Goal: Task Accomplishment & Management: Manage account settings

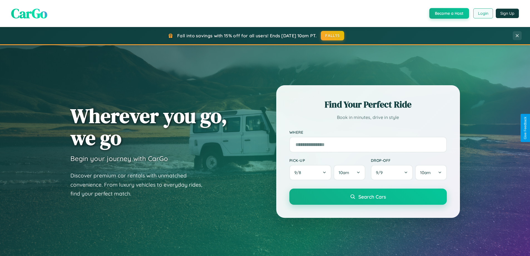
click at [483, 13] on button "Login" at bounding box center [483, 13] width 20 height 10
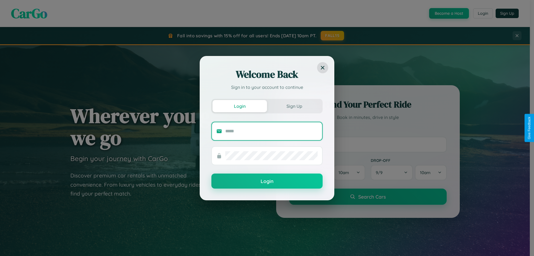
click at [272, 131] on input "text" at bounding box center [271, 131] width 92 height 9
type input "**********"
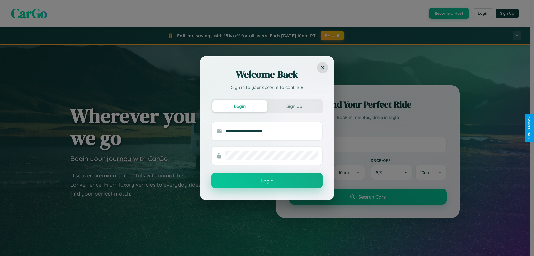
click at [267, 181] on button "Login" at bounding box center [267, 180] width 111 height 15
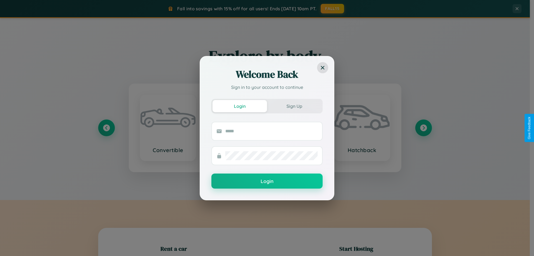
scroll to position [120, 0]
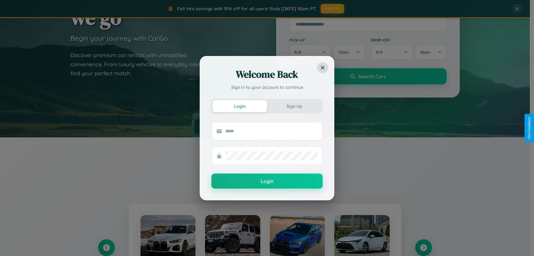
click at [424, 247] on div "Welcome Back Sign in to your account to continue Login Sign Up Login" at bounding box center [267, 128] width 534 height 256
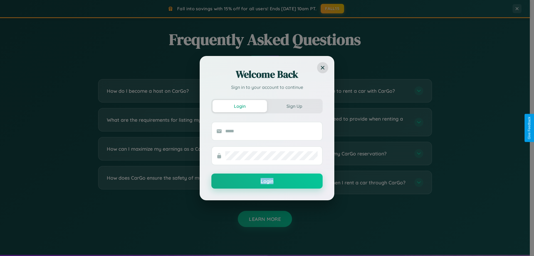
click at [179, 182] on div "Welcome Back Sign in to your account to continue Login Sign Up Login" at bounding box center [267, 128] width 534 height 256
click at [351, 153] on div "Welcome Back Sign in to your account to continue Login Sign Up Login" at bounding box center [267, 128] width 534 height 256
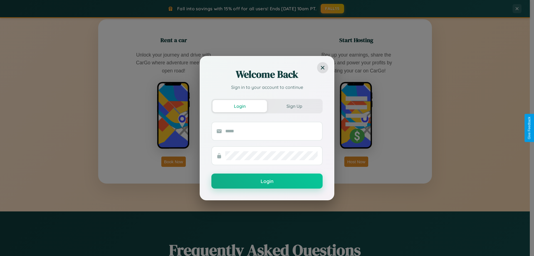
scroll to position [16, 0]
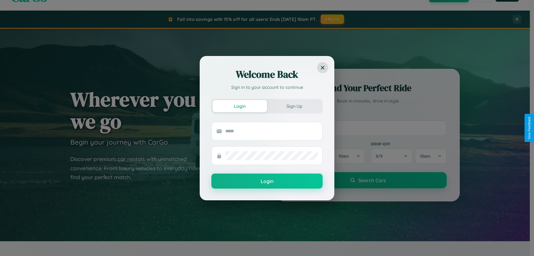
click at [368, 128] on div "Welcome Back Sign in to your account to continue Login Sign Up Login" at bounding box center [267, 128] width 534 height 256
